Goal: Task Accomplishment & Management: Manage account settings

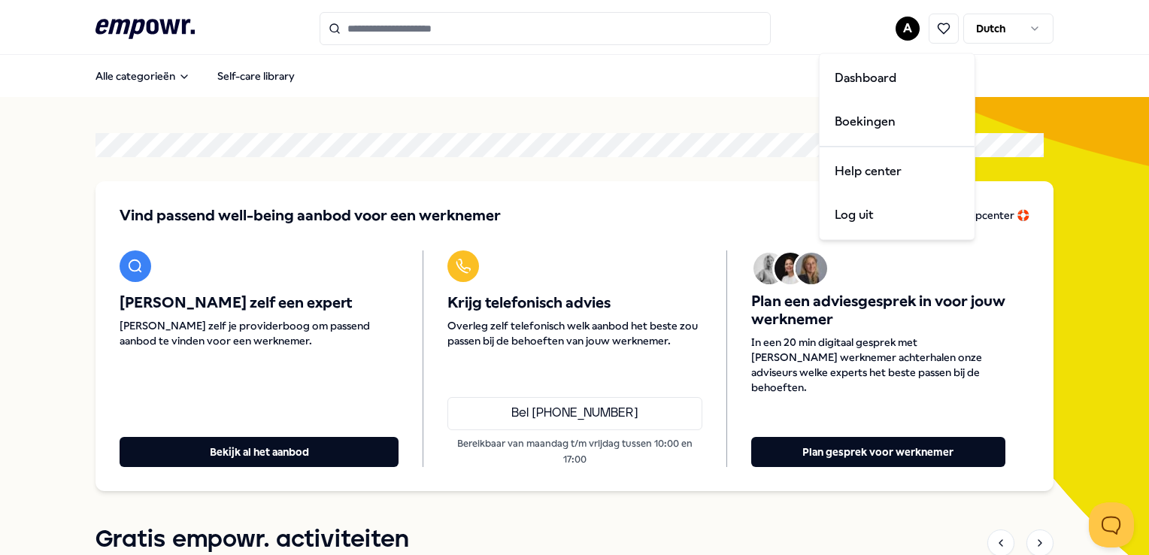
click at [900, 20] on html ".empowr-logo_svg__cls-1{fill:#03032f} A Dutch Alle categorieën Self-care librar…" at bounding box center [574, 277] width 1149 height 555
click at [879, 74] on div "Dashboard" at bounding box center [897, 78] width 149 height 44
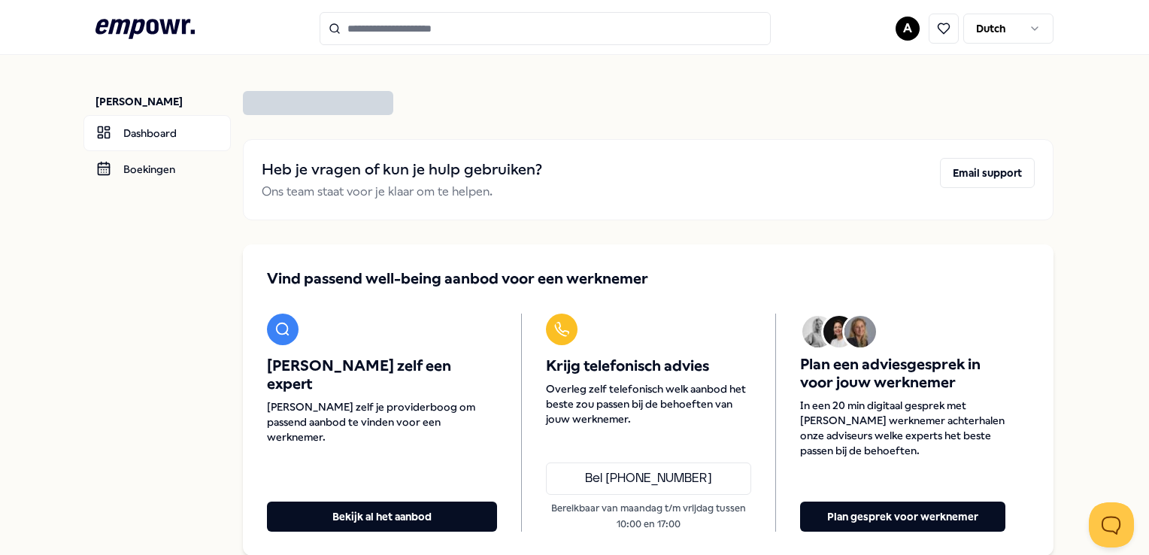
click at [888, 26] on html ".empowr-logo_svg__cls-1{fill:#03032f} A [DEMOGRAPHIC_DATA] [PERSON_NAME] Dashbo…" at bounding box center [574, 277] width 1149 height 555
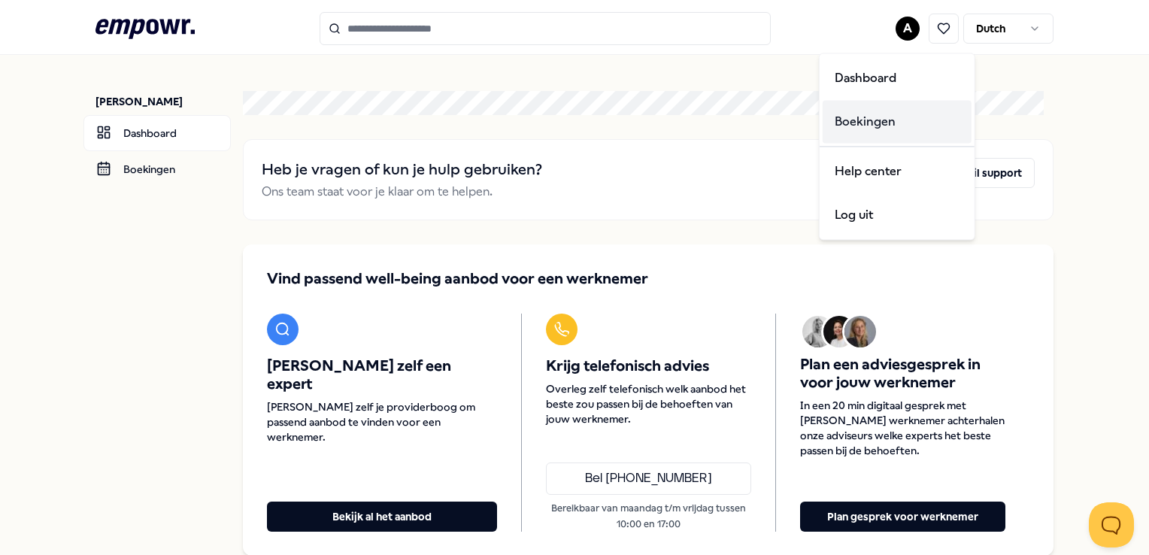
click at [879, 118] on div "Boekingen" at bounding box center [897, 122] width 149 height 44
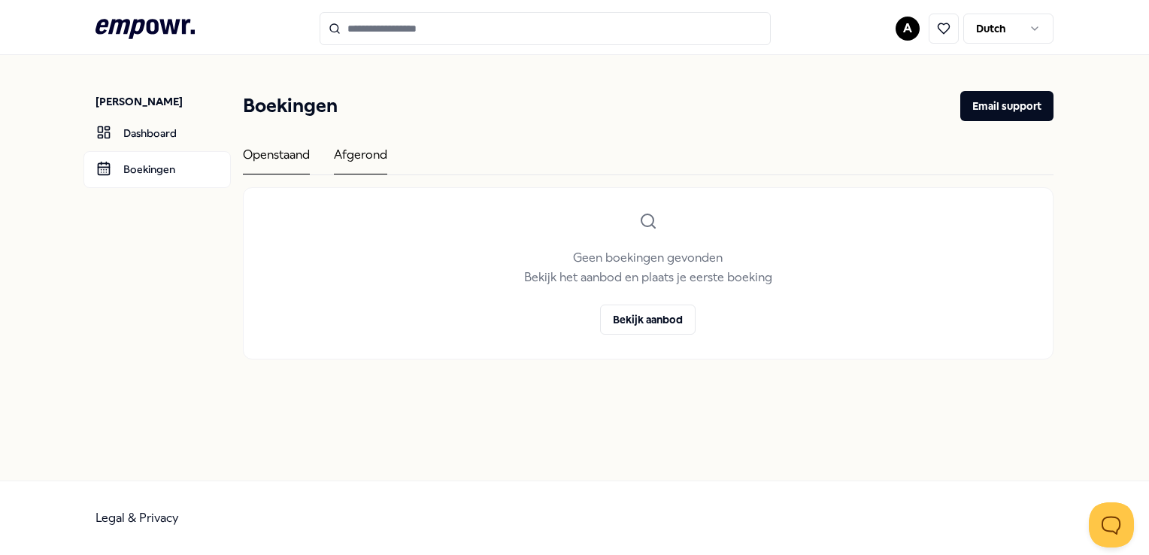
click at [335, 159] on div "Openstaand Afgerond" at bounding box center [648, 160] width 810 height 30
click at [349, 156] on div "Afgerond" at bounding box center [360, 159] width 53 height 29
click at [304, 160] on div "Openstaand" at bounding box center [276, 159] width 67 height 29
